Goal: Information Seeking & Learning: Learn about a topic

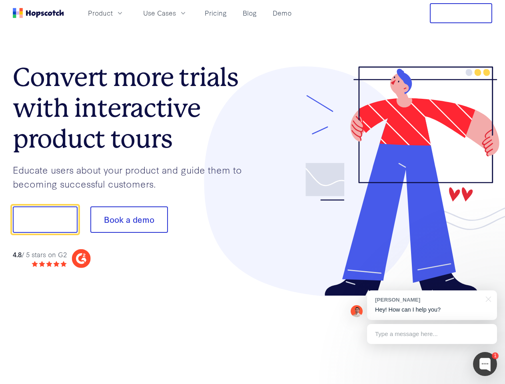
click at [253, 192] on div at bounding box center [373, 181] width 240 height 230
click at [113, 13] on span "Product" at bounding box center [100, 13] width 25 height 10
click at [176, 13] on span "Use Cases" at bounding box center [159, 13] width 33 height 10
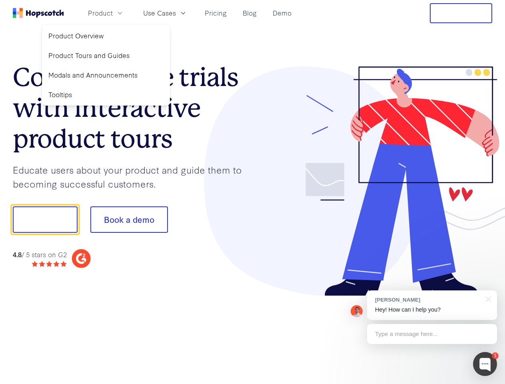
click at [461, 13] on button "Free Trial" at bounding box center [461, 13] width 62 height 20
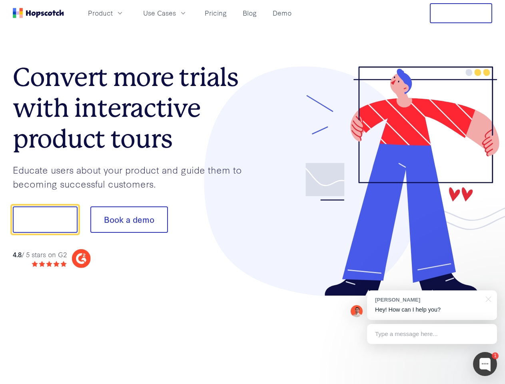
click at [45, 220] on button "Show me!" at bounding box center [45, 219] width 65 height 26
click at [129, 220] on button "Book a demo" at bounding box center [129, 219] width 78 height 26
click at [485, 364] on div at bounding box center [485, 364] width 24 height 24
click at [432, 305] on div "[PERSON_NAME] Hey! How can I help you?" at bounding box center [432, 305] width 130 height 30
click at [487, 298] on div at bounding box center [422, 218] width 150 height 267
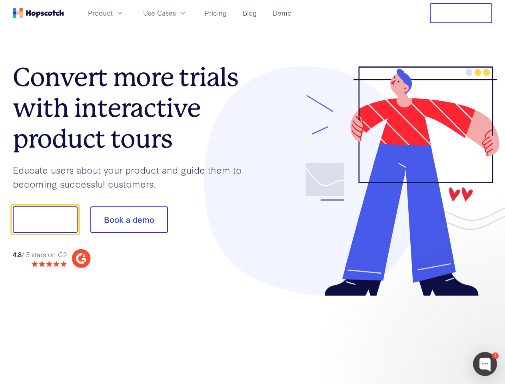
click at [432, 334] on div at bounding box center [422, 272] width 150 height 160
